Goal: Find specific page/section: Find specific page/section

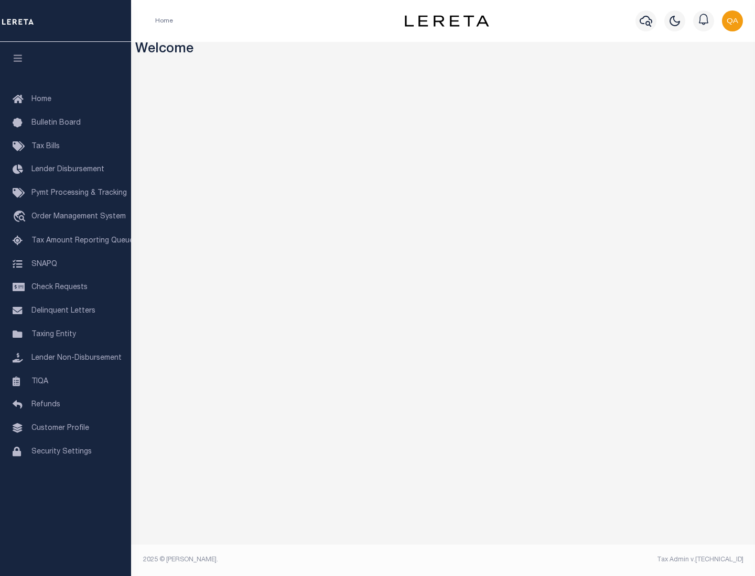
click at [65, 381] on link "TIQA" at bounding box center [65, 382] width 131 height 24
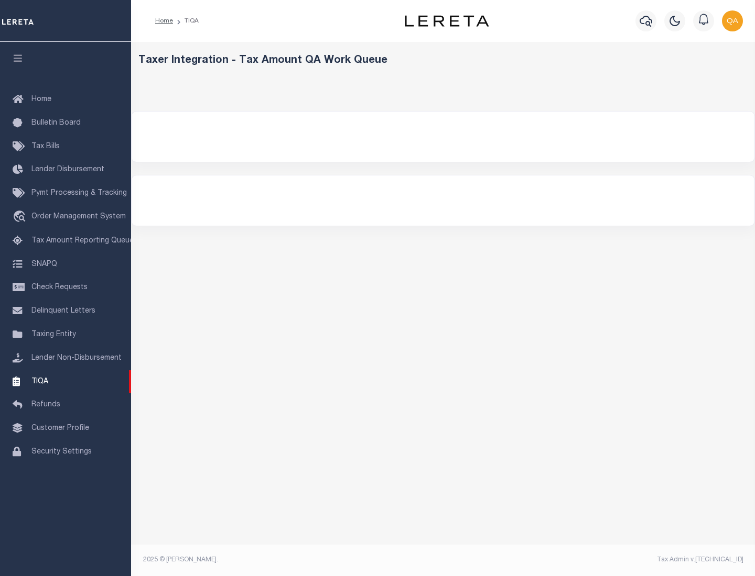
select select "200"
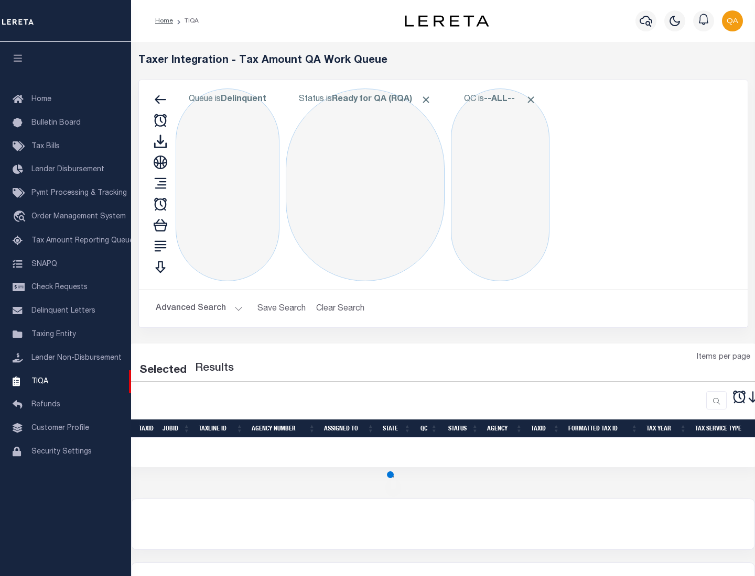
select select "200"
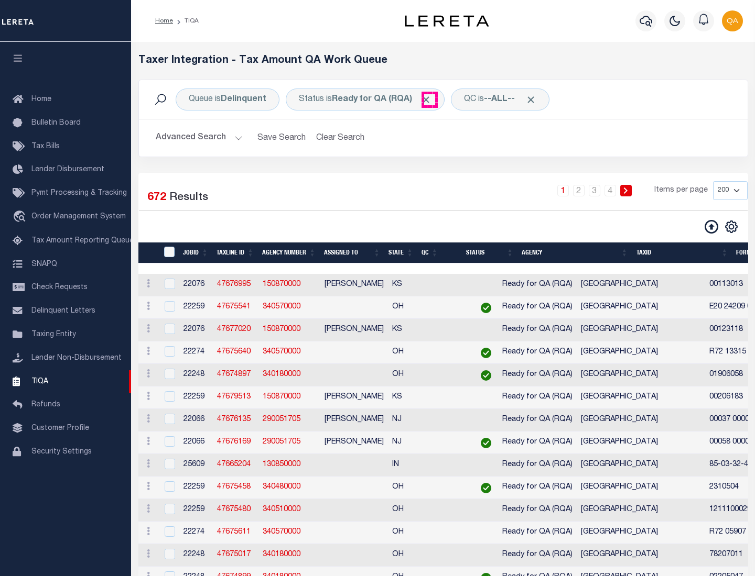
click at [429, 100] on span "Click to Remove" at bounding box center [425, 99] width 11 height 11
